Goal: Task Accomplishment & Management: Manage account settings

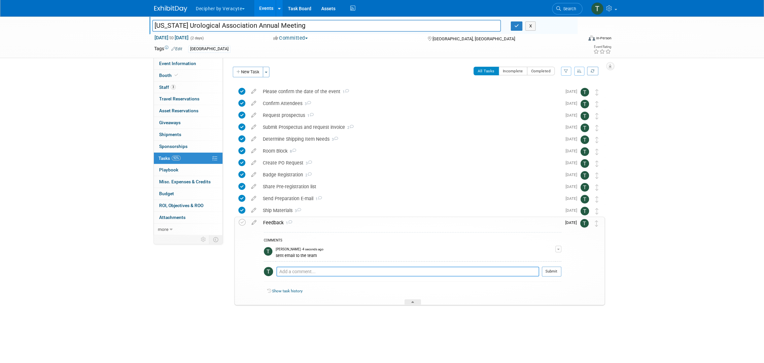
click at [309, 272] on textarea at bounding box center [407, 271] width 263 height 10
paste textarea "Yes, think this year was productive. I have noticed an uptake in physician orde…"
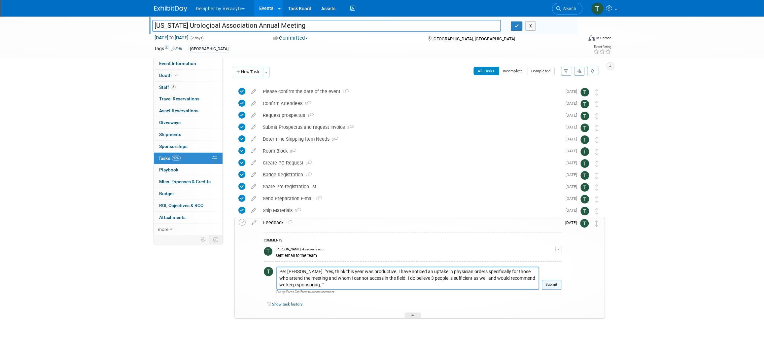
type textarea "Per Justin: "Yes, think this year was productive. I have noticed an uptake in p…"
click at [551, 286] on button "Submit" at bounding box center [551, 285] width 19 height 10
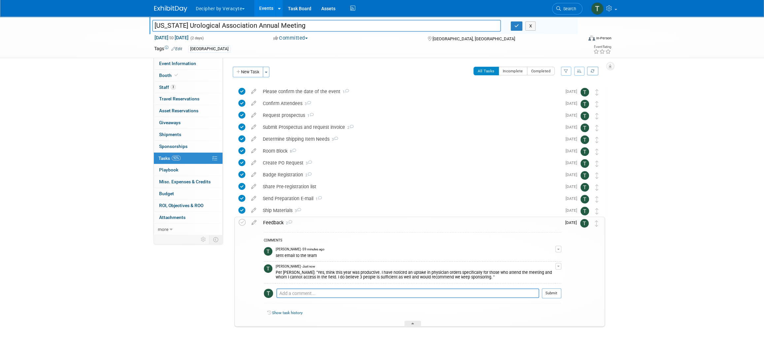
click at [612, 57] on div "Event Information Tab: Export tab to PDF Booth Tab: Export tab to PDF Staff Tab…" at bounding box center [613, 62] width 14 height 15
click at [610, 53] on icon at bounding box center [608, 51] width 6 height 5
click at [512, 26] on button "button" at bounding box center [517, 25] width 12 height 9
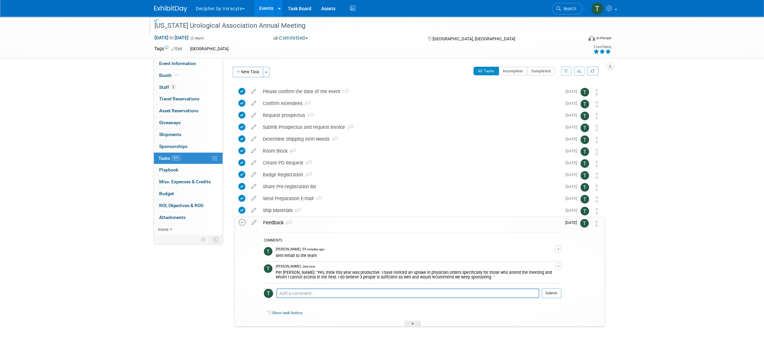
click at [240, 221] on icon at bounding box center [242, 222] width 7 height 7
click at [267, 16] on link "Events" at bounding box center [266, 8] width 24 height 17
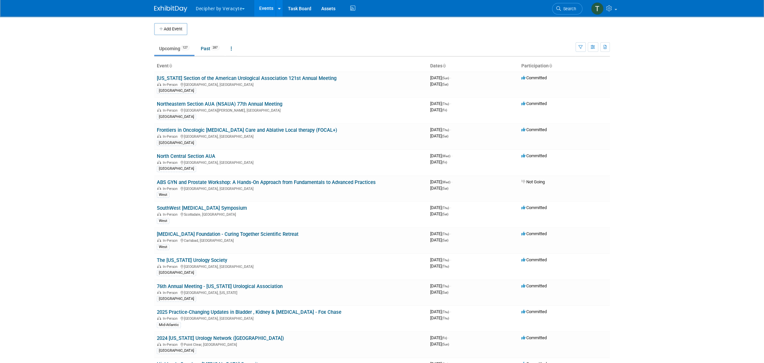
click at [132, 121] on body "Decipher by Veracyte Explore: My Workspaces 2 Go to Workspace: Corporate Events…" at bounding box center [382, 181] width 764 height 363
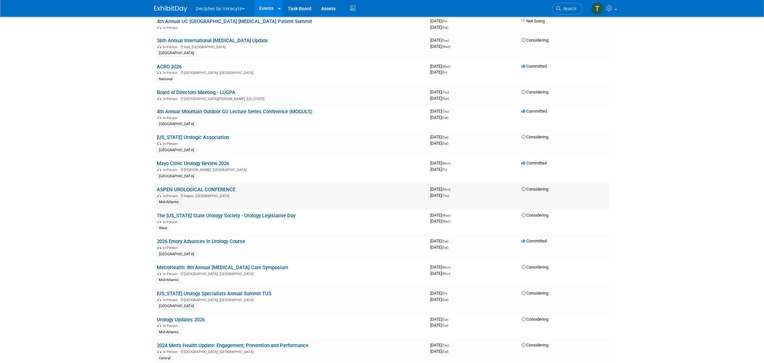
click at [195, 186] on link "ASPEN UROLOGICAL CONFERENCE" at bounding box center [196, 189] width 79 height 6
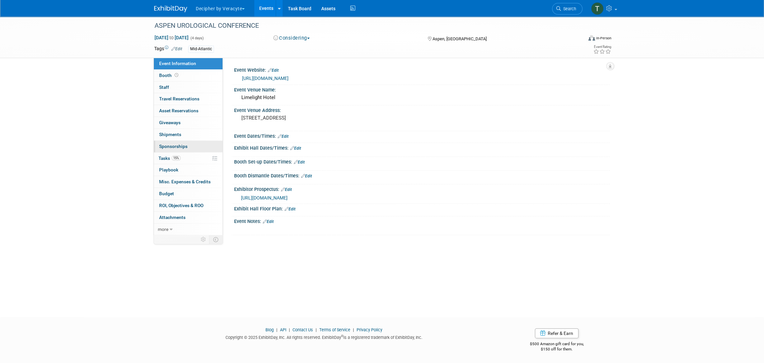
click at [176, 150] on link "0 Sponsorships 0" at bounding box center [188, 147] width 69 height 12
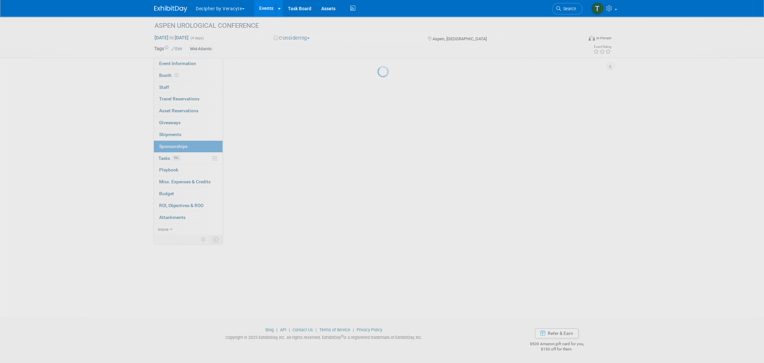
click at [176, 155] on body "Decipher by Veracyte Explore: My Workspaces 2 Go to Workspace: Corporate Events…" at bounding box center [382, 181] width 764 height 363
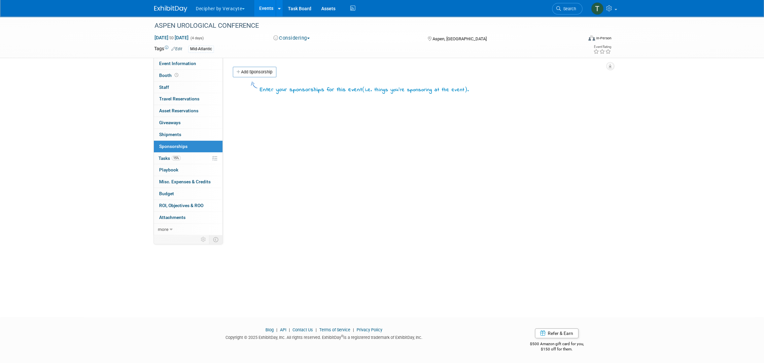
click at [176, 155] on span "15%" at bounding box center [176, 157] width 9 height 5
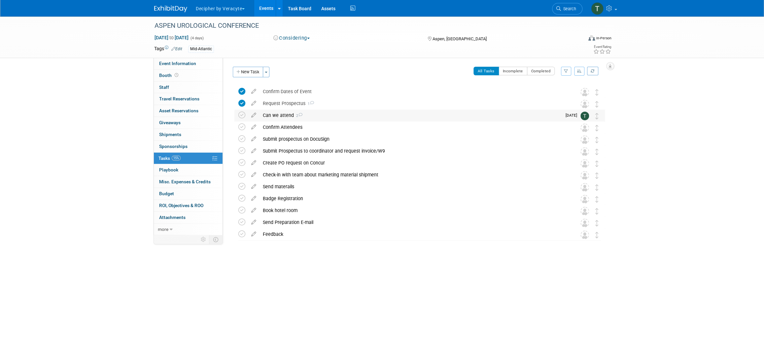
click at [280, 119] on div "Can we attend 2" at bounding box center [410, 115] width 302 height 11
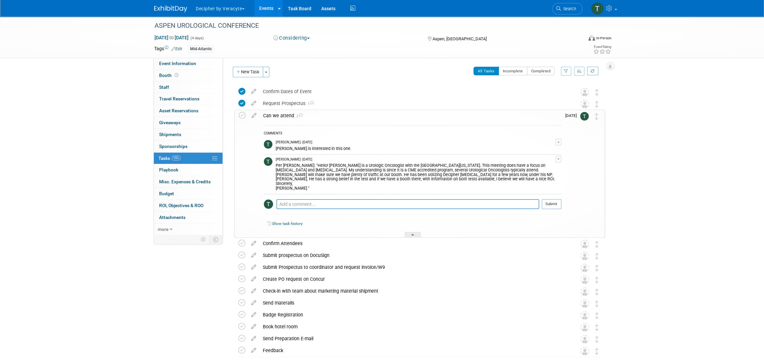
click at [296, 180] on div "Per Christina: "Hello! Dr. Pierorazio is a Urologic Oncologist with the Univers…" at bounding box center [416, 176] width 280 height 29
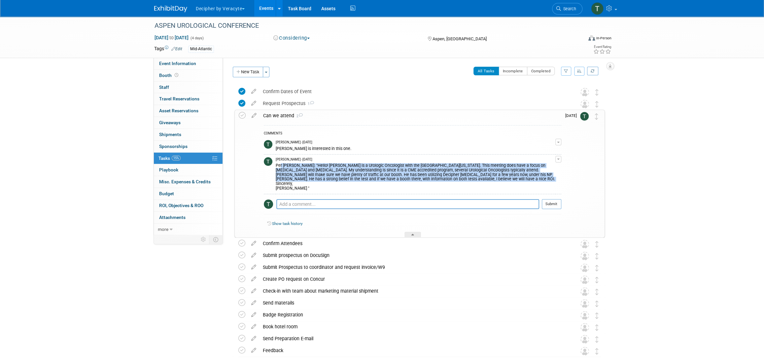
click at [296, 180] on div "Per Christina: "Hello! Dr. Pierorazio is a Urologic Oncologist with the Univers…" at bounding box center [416, 176] width 280 height 29
copy div "Per Christina: "Hello! Dr. Pierorazio is a Urologic Oncologist with the Univers…"
click at [270, 9] on link "Events" at bounding box center [266, 8] width 24 height 17
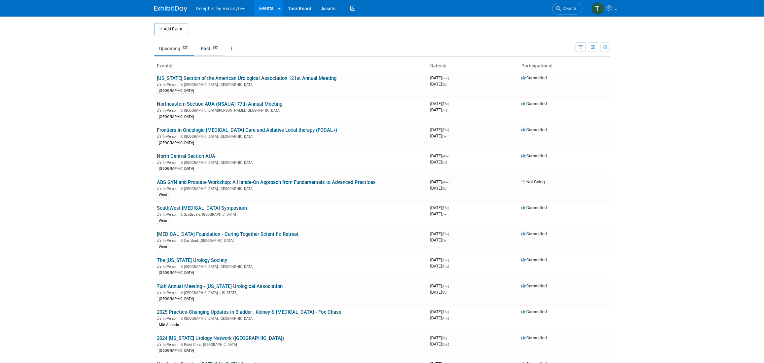
click at [214, 53] on link "Past 287" at bounding box center [210, 48] width 29 height 13
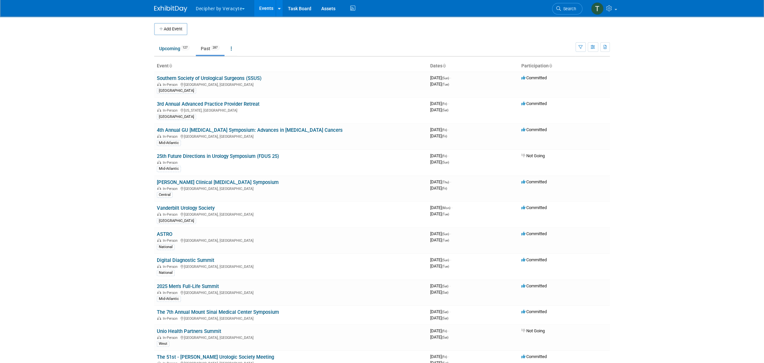
scroll to position [419, 0]
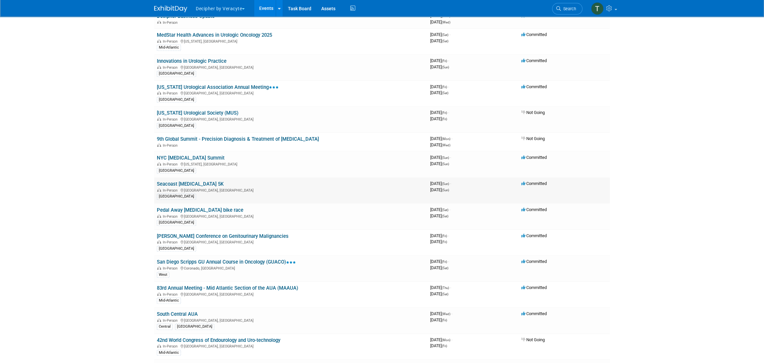
click at [196, 184] on td "Seacoast Cancer 5K In-Person Portsmouth, NH North East" at bounding box center [290, 190] width 273 height 26
click at [195, 182] on link "Seacoast [MEDICAL_DATA] 5K" at bounding box center [190, 184] width 67 height 6
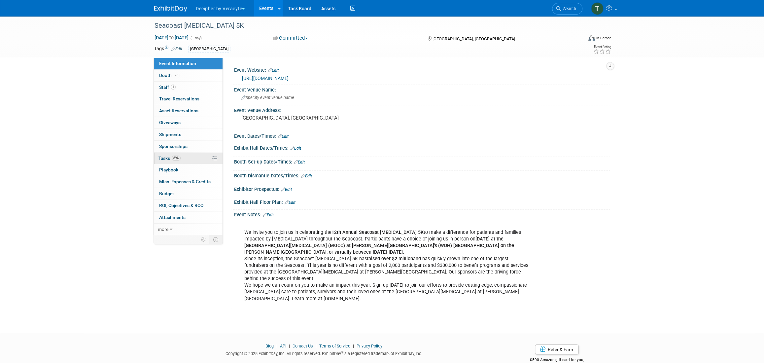
click at [186, 159] on link "89% Tasks 89%" at bounding box center [188, 158] width 69 height 12
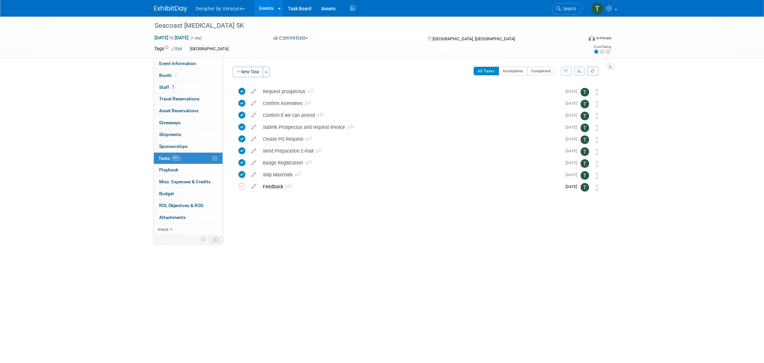
click at [596, 51] on icon at bounding box center [596, 51] width 6 height 5
click at [269, 190] on div "Feedback 2" at bounding box center [410, 186] width 302 height 11
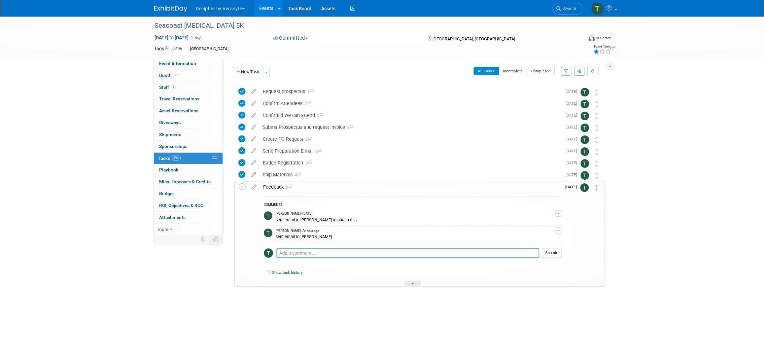
click at [310, 252] on textarea at bounding box center [407, 253] width 263 height 10
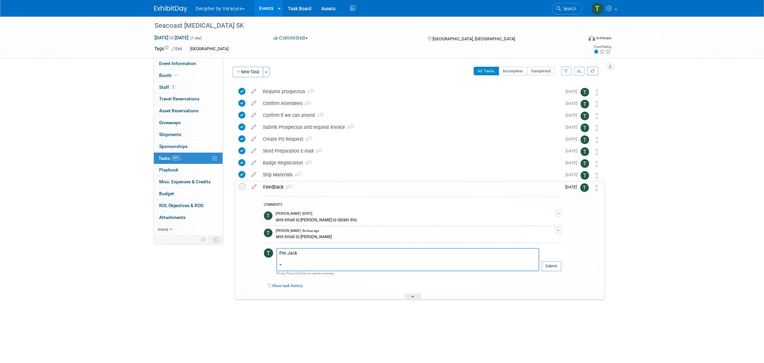
paste textarea "I don’t think it will make sense for us to attend this 5k again. It was more of…"
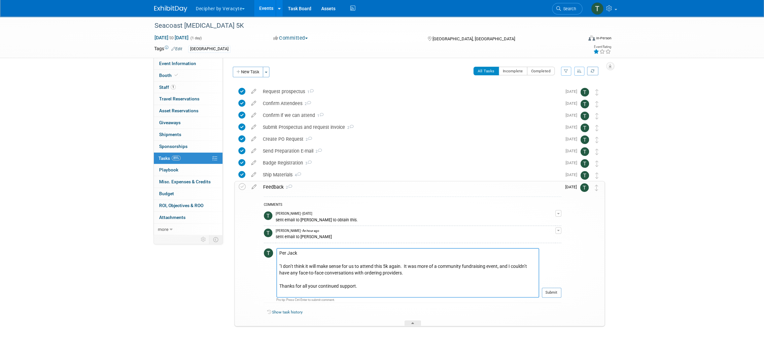
scroll to position [5, 0]
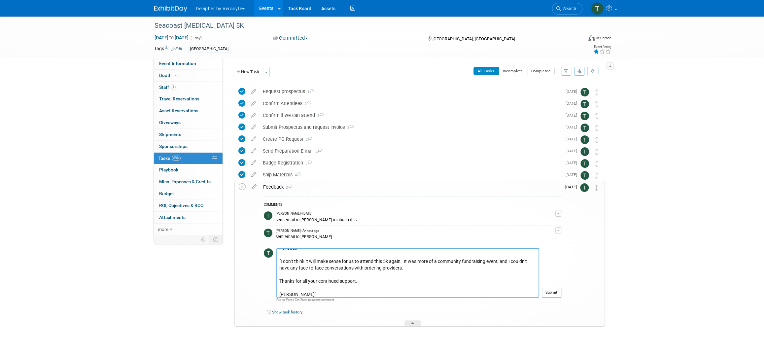
type textarea "Per Jack "I don’t think it will make sense for us to attend this 5k again. It w…"
click at [547, 287] on td "Submit" at bounding box center [550, 275] width 22 height 55
click at [555, 296] on button "Submit" at bounding box center [551, 292] width 19 height 10
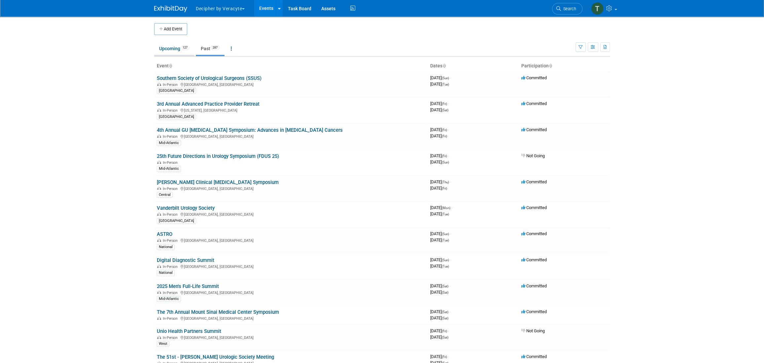
click at [172, 55] on li "Upcoming 127" at bounding box center [174, 49] width 40 height 14
click at [160, 61] on th "Event" at bounding box center [290, 65] width 273 height 11
click at [167, 50] on link "Upcoming 127" at bounding box center [174, 48] width 40 height 13
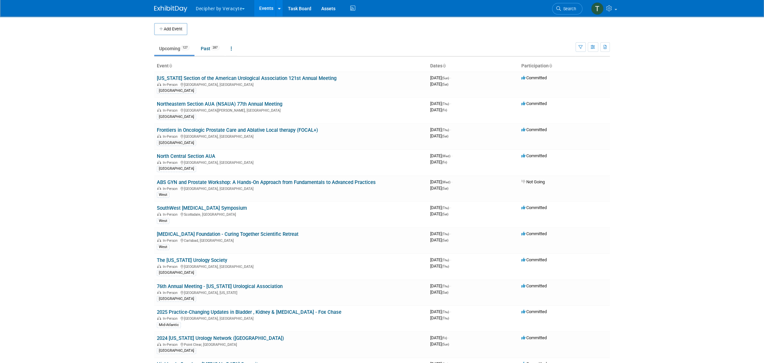
click at [115, 99] on body "Decipher by Veracyte Explore: My Workspaces 2 Go to Workspace: Corporate Events…" at bounding box center [382, 181] width 764 height 363
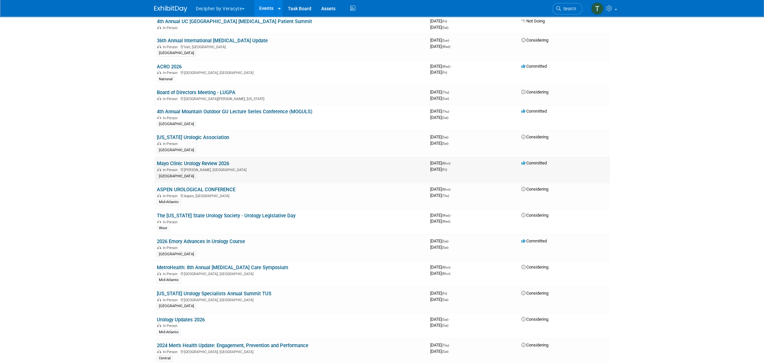
click at [181, 174] on td "Mayo Clinic Urology Review 2026 In-Person [PERSON_NAME], [GEOGRAPHIC_DATA] [GEO…" at bounding box center [290, 170] width 273 height 26
click at [183, 186] on link "ASPEN UROLOGICAL CONFERENCE" at bounding box center [196, 189] width 79 height 6
click at [0, 0] on div at bounding box center [0, 0] width 0 height 0
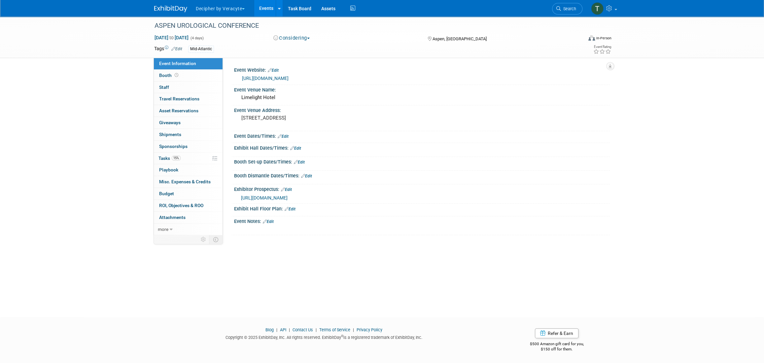
click at [296, 194] on div "[URL][DOMAIN_NAME]" at bounding box center [423, 197] width 364 height 7
click at [287, 197] on span "[URL][DOMAIN_NAME]" at bounding box center [264, 197] width 47 height 5
